Goal: Task Accomplishment & Management: Complete application form

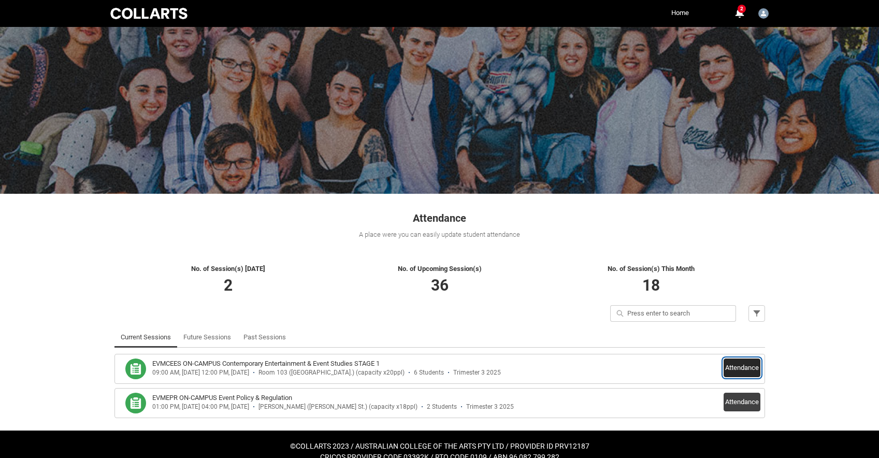
click at [742, 365] on button "Attendance" at bounding box center [742, 368] width 37 height 19
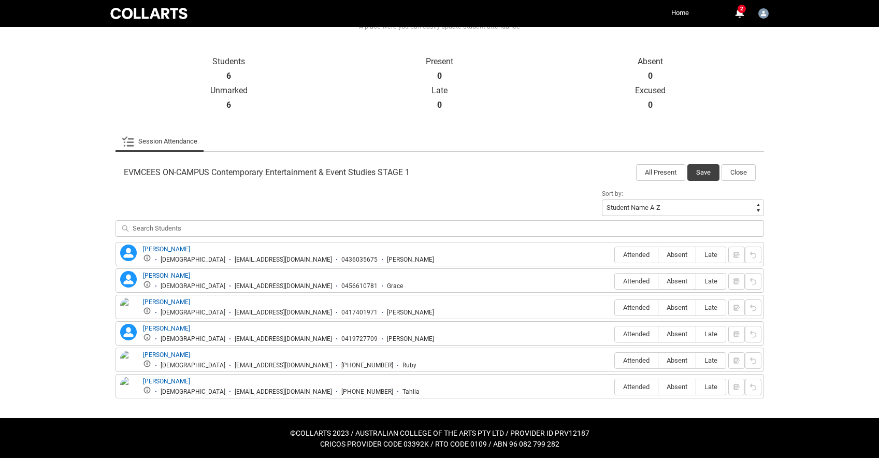
scroll to position [210, 0]
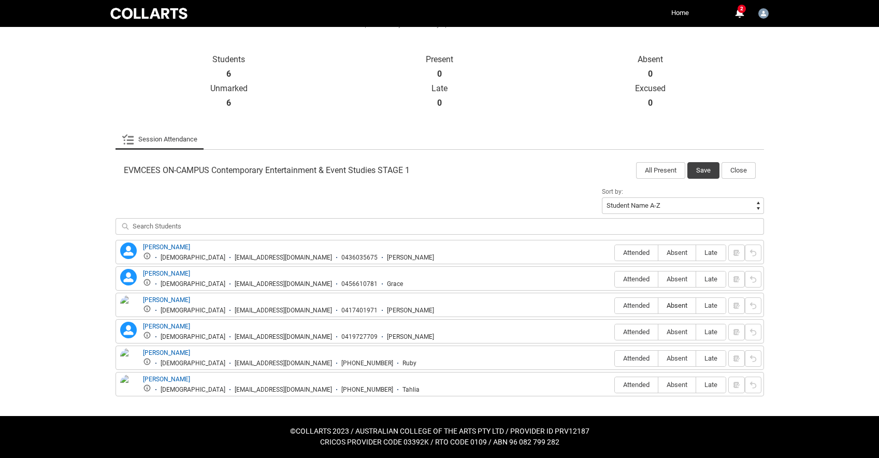
click at [675, 306] on span "Absent" at bounding box center [676, 306] width 37 height 8
click at [658, 306] on input "Absent" at bounding box center [658, 305] width 1 height 1
type lightning-radio-group "Absent"
radio input "true"
click at [737, 305] on lightning-primitive-icon "button" at bounding box center [736, 306] width 7 height 8
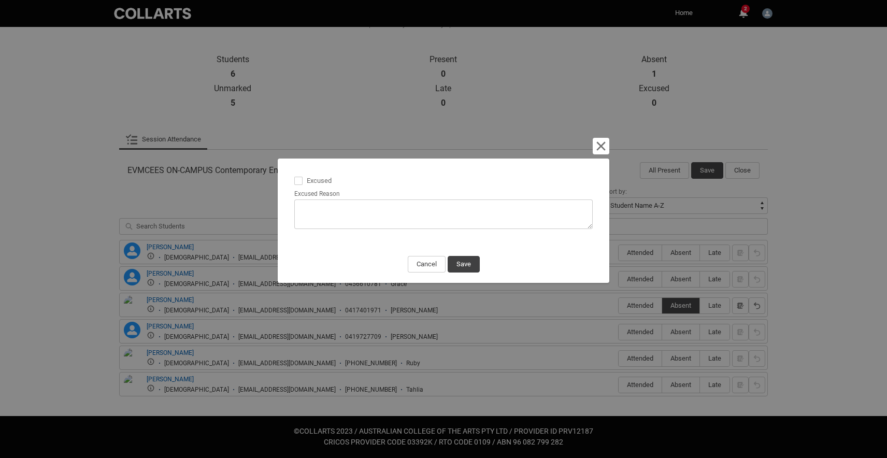
click at [365, 208] on textarea "Excused Reason" at bounding box center [443, 214] width 298 height 30
type lightning-textarea "a"
type textarea "a"
type lightning-textarea "ad"
type textarea "ad"
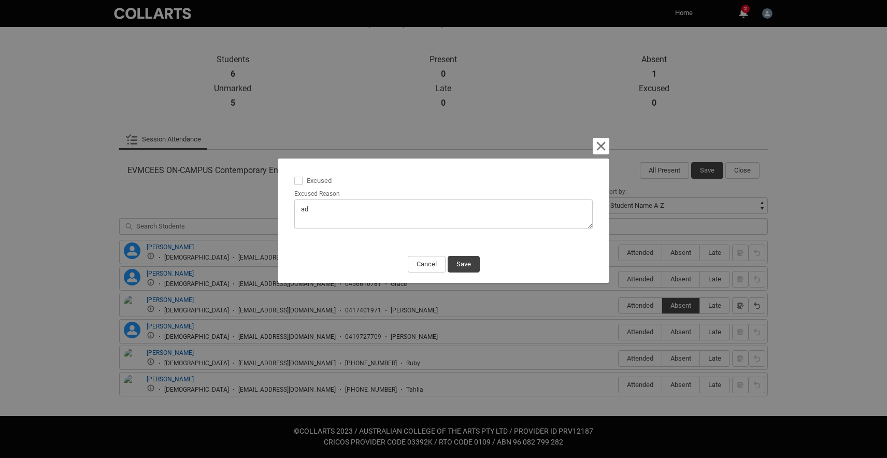
type lightning-textarea "adv"
type textarea "adv"
type lightning-textarea "advi"
type textarea "advi"
type lightning-textarea "advis"
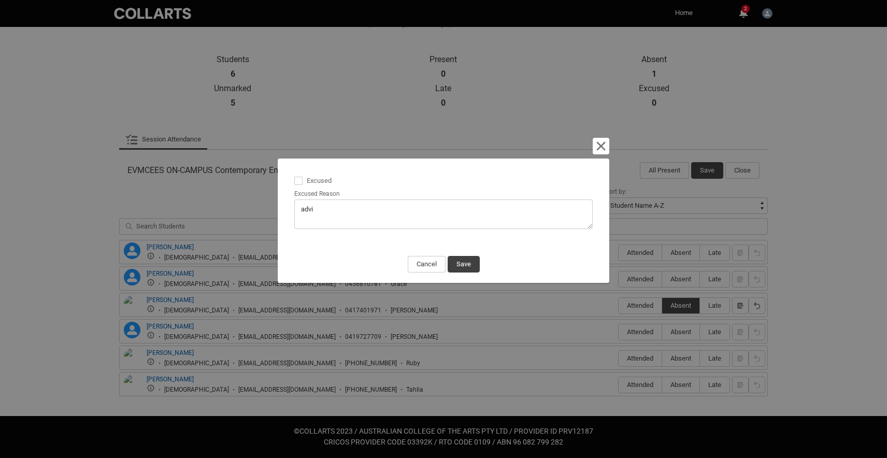
type textarea "advis"
type lightning-textarea "advise"
type textarea "advise"
type lightning-textarea "advised"
type textarea "advised"
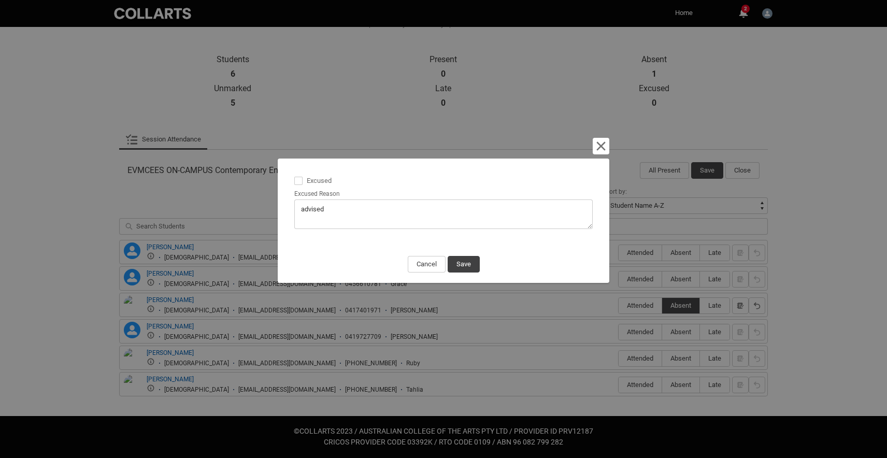
type lightning-textarea "advised"
type textarea "advised"
type lightning-textarea "advised h"
type textarea "advised h"
type lightning-textarea "advised he"
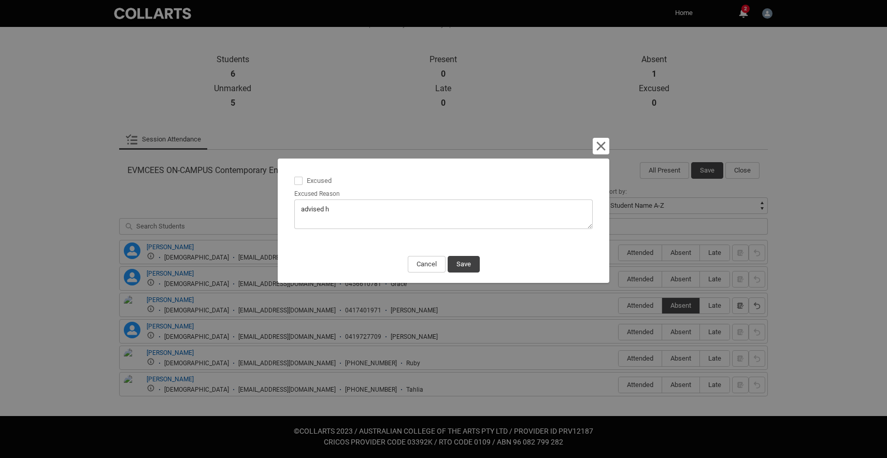
type textarea "advised he"
type lightning-textarea "advised her"
type textarea "advised her"
type lightning-textarea "advised her"
type textarea "advised her"
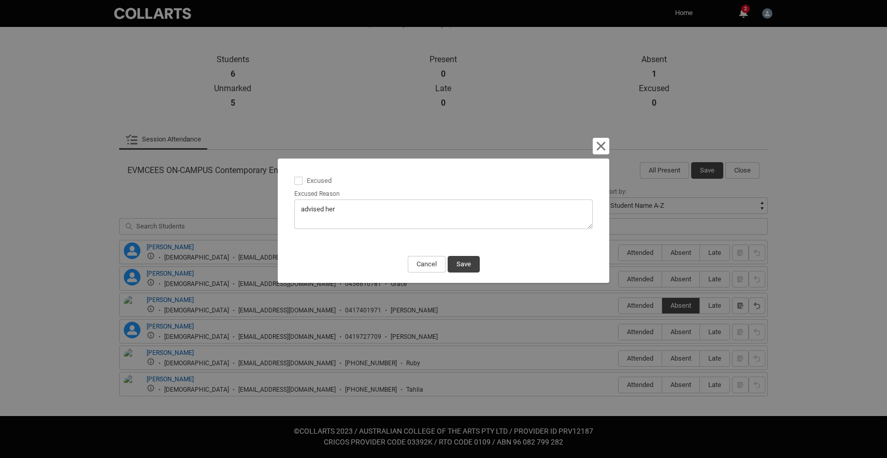
type lightning-textarea "advised her d"
type textarea "advised her d"
type lightning-textarea "advised her do"
type textarea "advised her do"
type lightning-textarea "advised her dog"
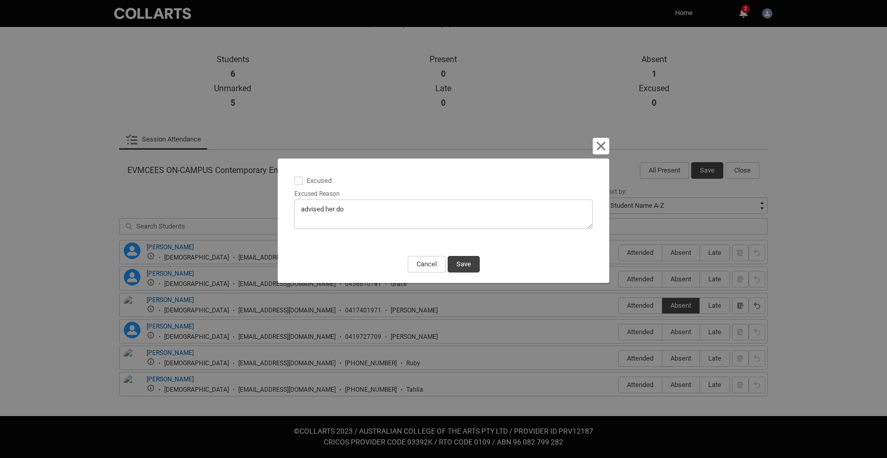
type textarea "advised her dog"
type lightning-textarea "advised her dog"
type textarea "advised her dog"
type lightning-textarea "advised her dog w"
type textarea "advised her dog w"
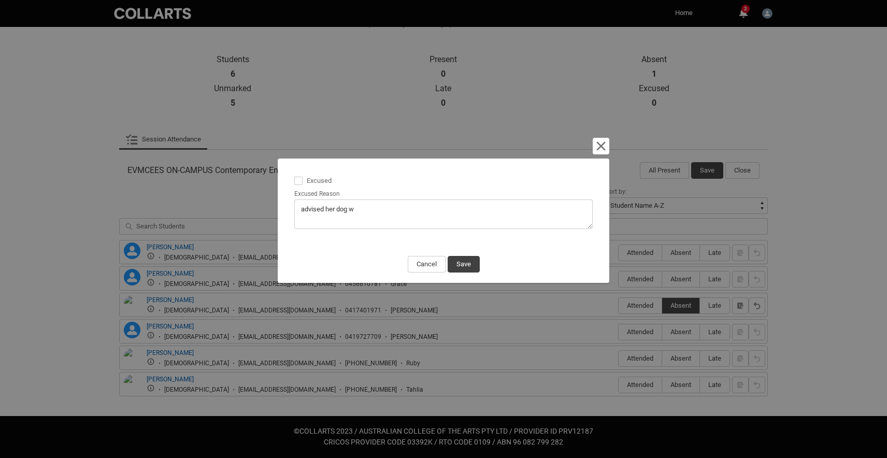
type lightning-textarea "advised her dog wa"
type textarea "advised her dog wa"
type lightning-textarea "advised her dog was"
type textarea "advised her dog was"
type lightning-textarea "advised her dog was"
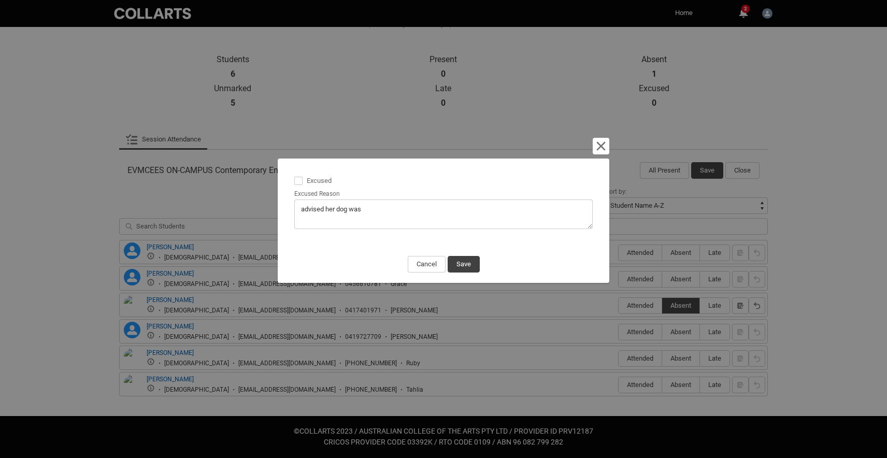
type textarea "advised her dog was"
type lightning-textarea "advised her dog was s"
type textarea "advised her dog was s"
type lightning-textarea "advised her dog was si"
type textarea "advised her dog was si"
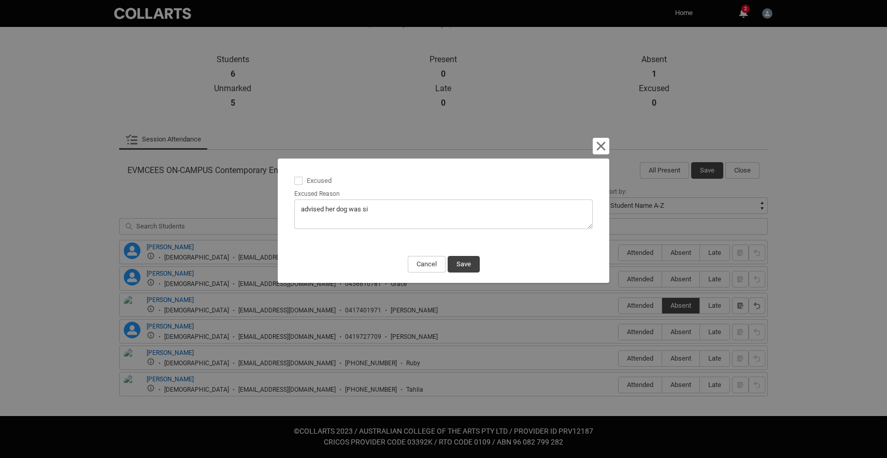
type lightning-textarea "advised her dog was sic"
type textarea "advised her dog was sic"
type lightning-textarea "advised her dog was sick"
type textarea "advised her dog was sick"
click at [472, 260] on button "Save" at bounding box center [464, 264] width 32 height 17
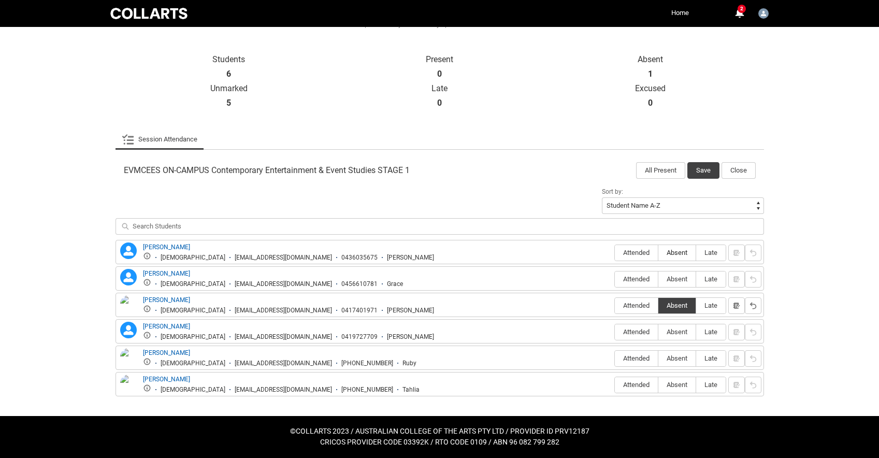
click at [674, 257] on label "Absent" at bounding box center [676, 253] width 37 height 16
click at [658, 253] on input "Absent" at bounding box center [658, 252] width 1 height 1
type lightning-radio-group "Absent"
radio input "true"
click at [676, 281] on span "Absent" at bounding box center [676, 279] width 37 height 8
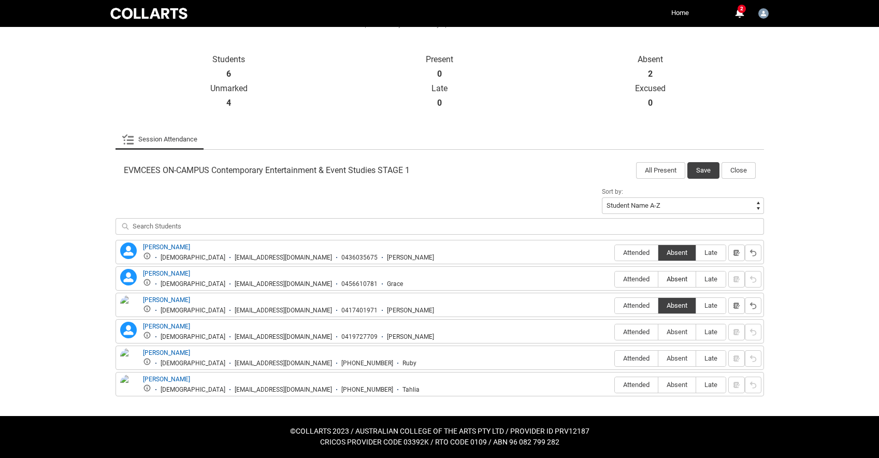
click at [658, 279] on input "Absent" at bounding box center [658, 279] width 1 height 1
type lightning-radio-group "Absent"
radio input "true"
click at [739, 16] on div "2" at bounding box center [739, 13] width 9 height 9
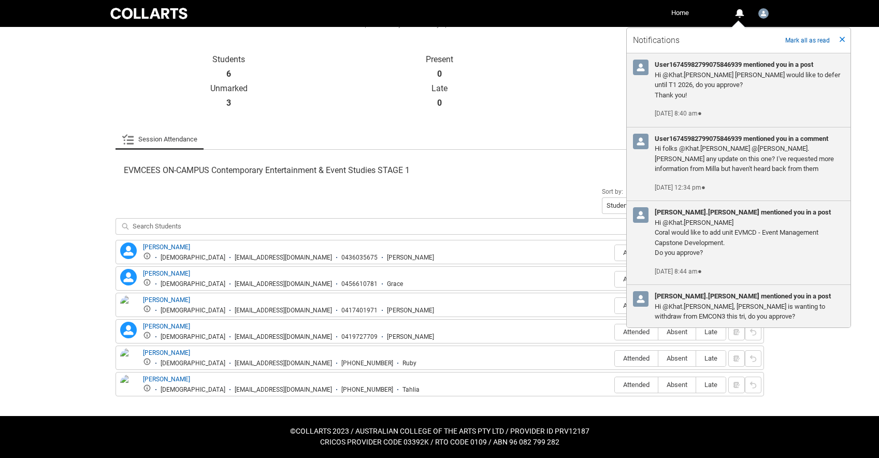
click at [866, 114] on div "Skip to Main Content Collarts Education Community Home More 0 Notifications 2 n…" at bounding box center [439, 124] width 879 height 668
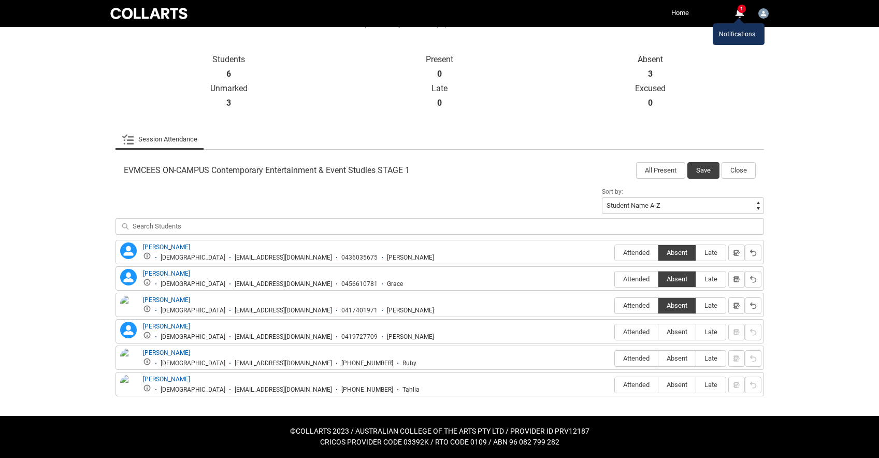
click at [738, 18] on div "1" at bounding box center [739, 13] width 9 height 9
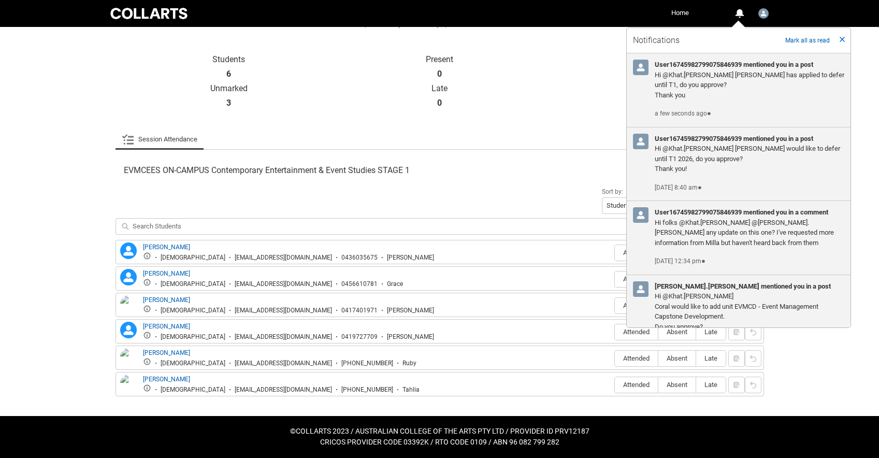
click at [566, 91] on p "Excused" at bounding box center [650, 88] width 211 height 10
